Goal: Task Accomplishment & Management: Complete application form

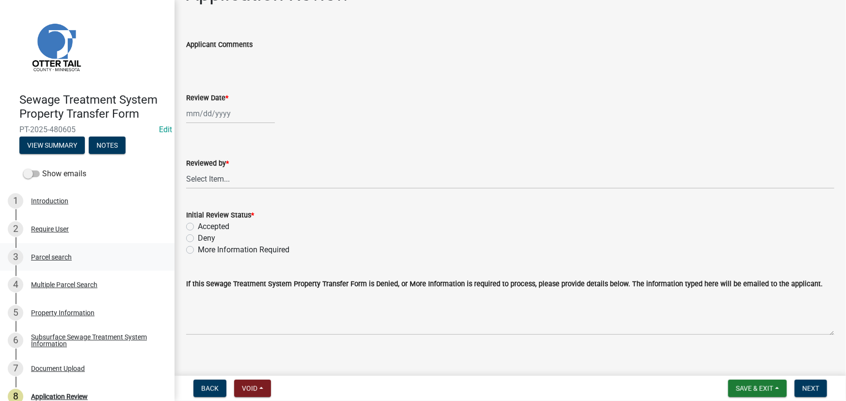
scroll to position [37, 0]
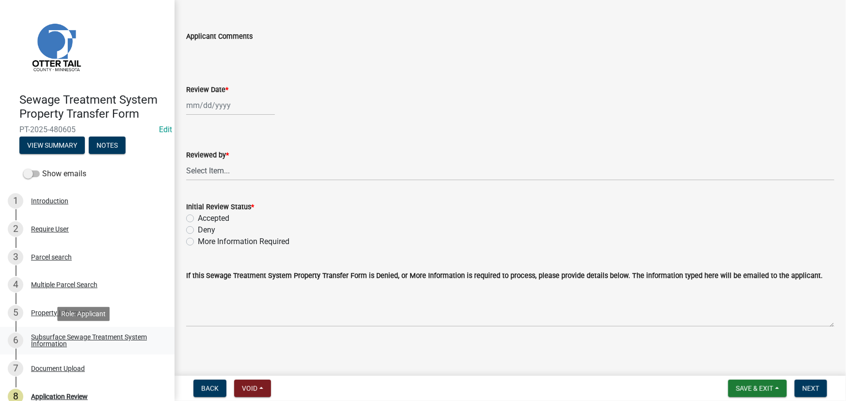
click at [86, 339] on div "Subsurface Sewage Treatment System Information" at bounding box center [95, 341] width 128 height 14
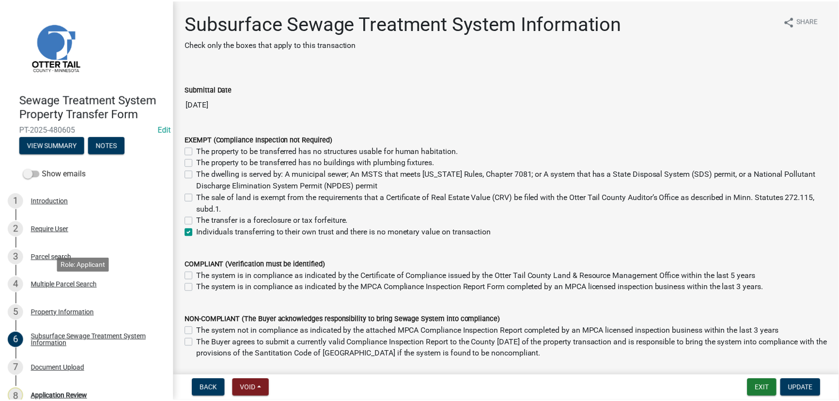
scroll to position [41, 0]
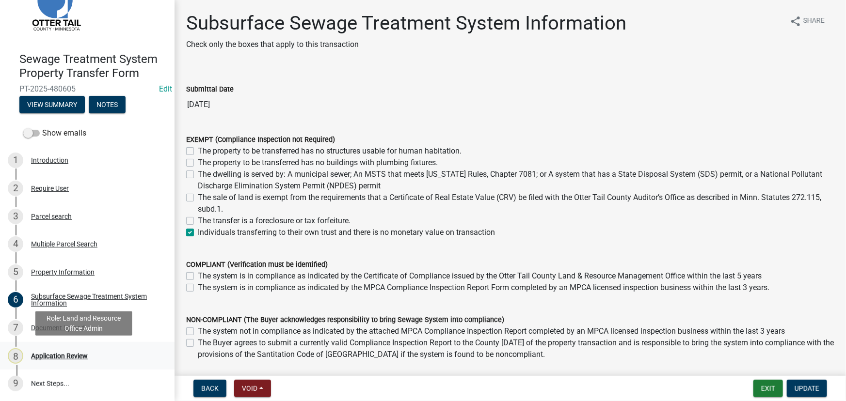
click at [62, 359] on div "Application Review" at bounding box center [59, 356] width 57 height 7
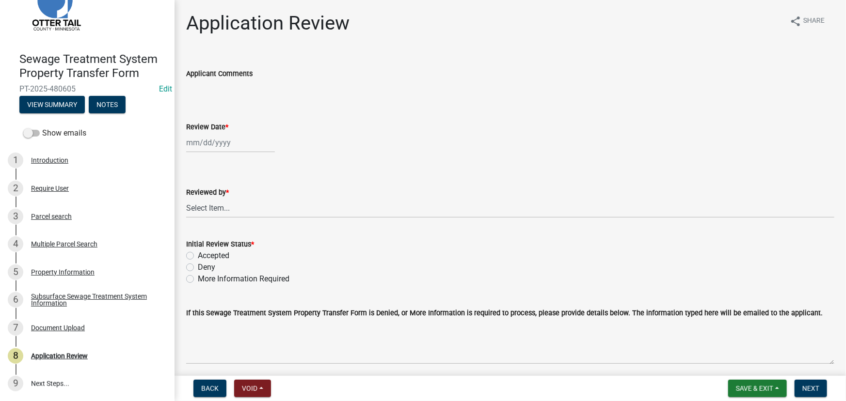
click at [214, 145] on div at bounding box center [230, 143] width 89 height 20
select select "9"
select select "2025"
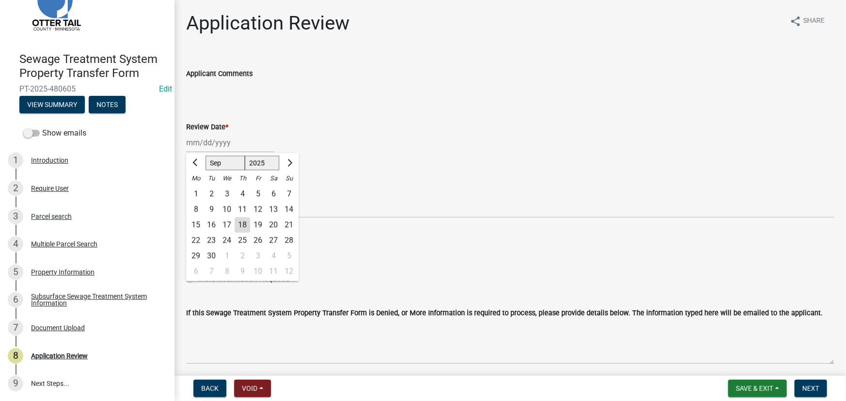
click at [243, 225] on div "18" at bounding box center [243, 226] width 16 height 16
type input "09/18/2025"
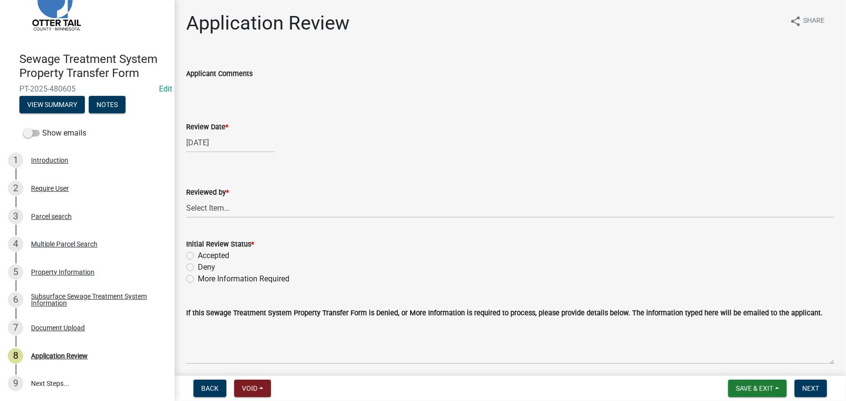
click at [232, 193] on div "Reviewed by *" at bounding box center [510, 193] width 648 height 12
click at [218, 213] on select "Select Item... Alexis Newark Amy Busko Andrea Perales Brittany Tollefson Christ…" at bounding box center [510, 208] width 648 height 20
click at [186, 198] on select "Select Item... Alexis Newark Amy Busko Andrea Perales Brittany Tollefson Christ…" at bounding box center [510, 208] width 648 height 20
select select "190fd4c8-42ef-492b-a4a0-a0213555944c"
click at [206, 255] on label "Accepted" at bounding box center [214, 256] width 32 height 12
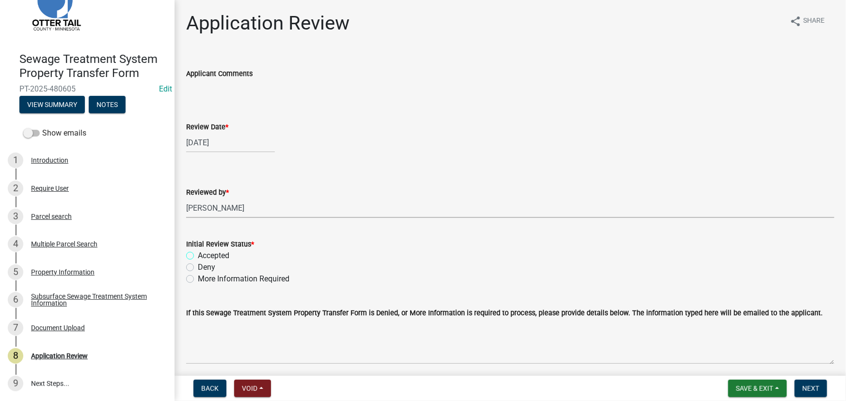
click at [204, 255] on input "Accepted" at bounding box center [201, 253] width 6 height 6
radio input "true"
click at [806, 388] on span "Next" at bounding box center [810, 389] width 17 height 8
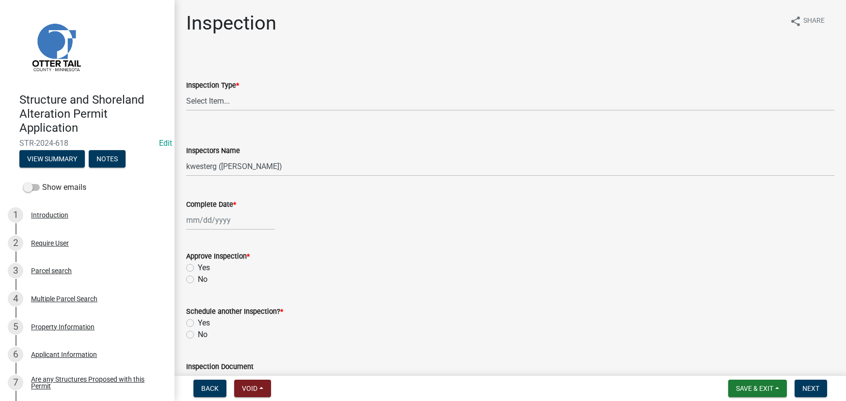
select select "710d5f49-2663-4e73-9718-d0c4e189f5ed"
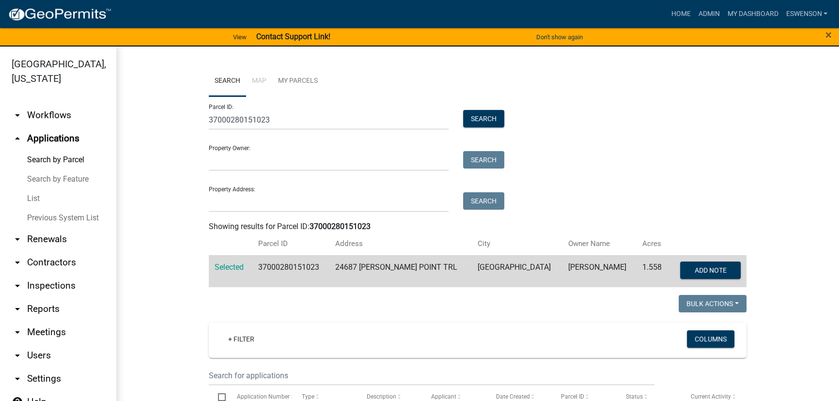
drag, startPoint x: 204, startPoint y: 118, endPoint x: 304, endPoint y: 117, distance: 99.8
click at [304, 117] on div "37000280151023" at bounding box center [329, 120] width 254 height 20
click at [285, 120] on input "37000280151023" at bounding box center [329, 120] width 240 height 20
click at [270, 120] on input "37000280151023" at bounding box center [329, 120] width 240 height 20
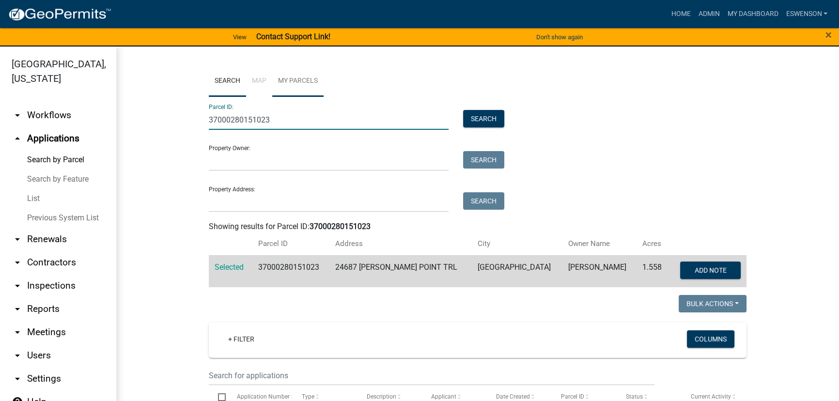
click at [283, 82] on link "My Parcels" at bounding box center [297, 81] width 51 height 31
